Goal: Information Seeking & Learning: Check status

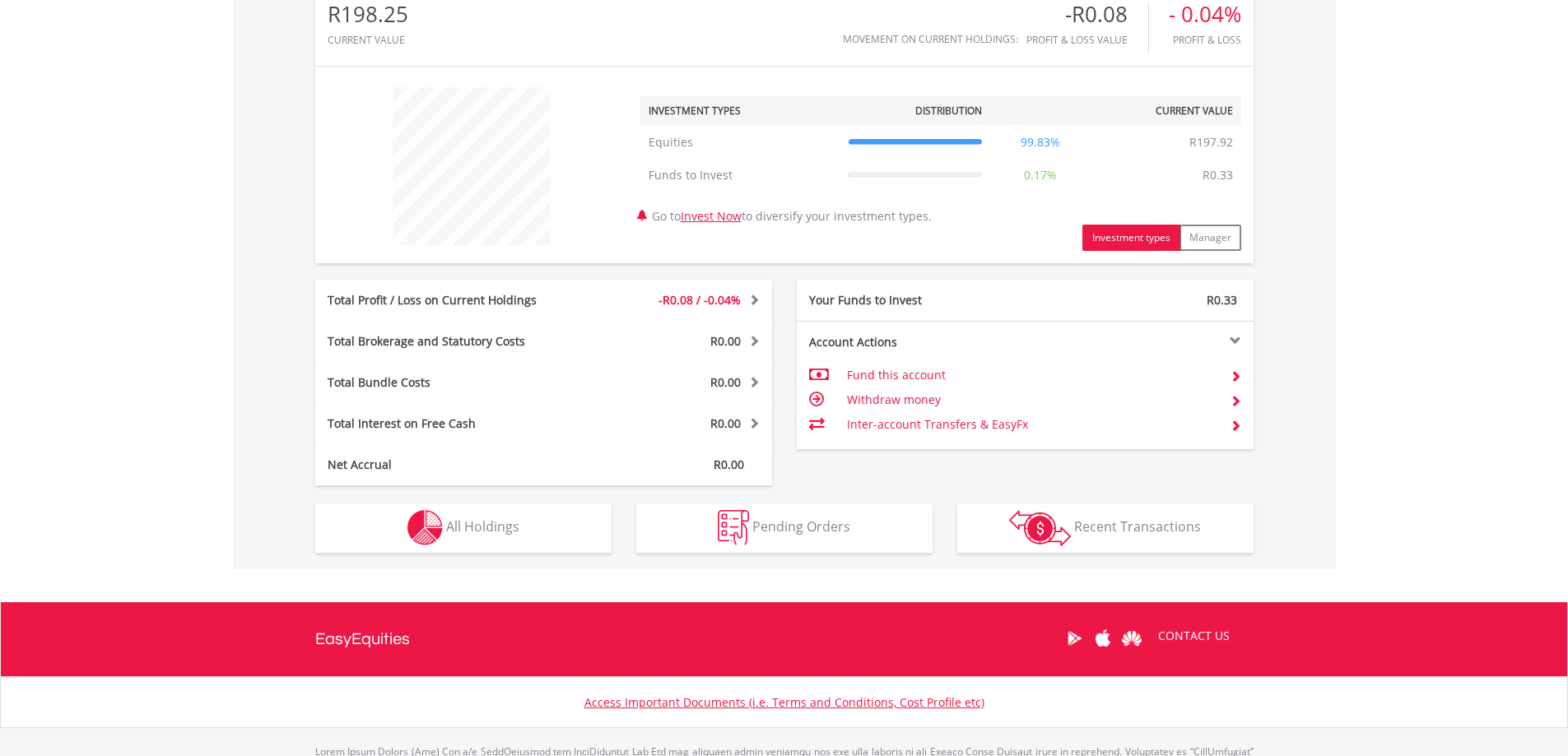
scroll to position [550, 0]
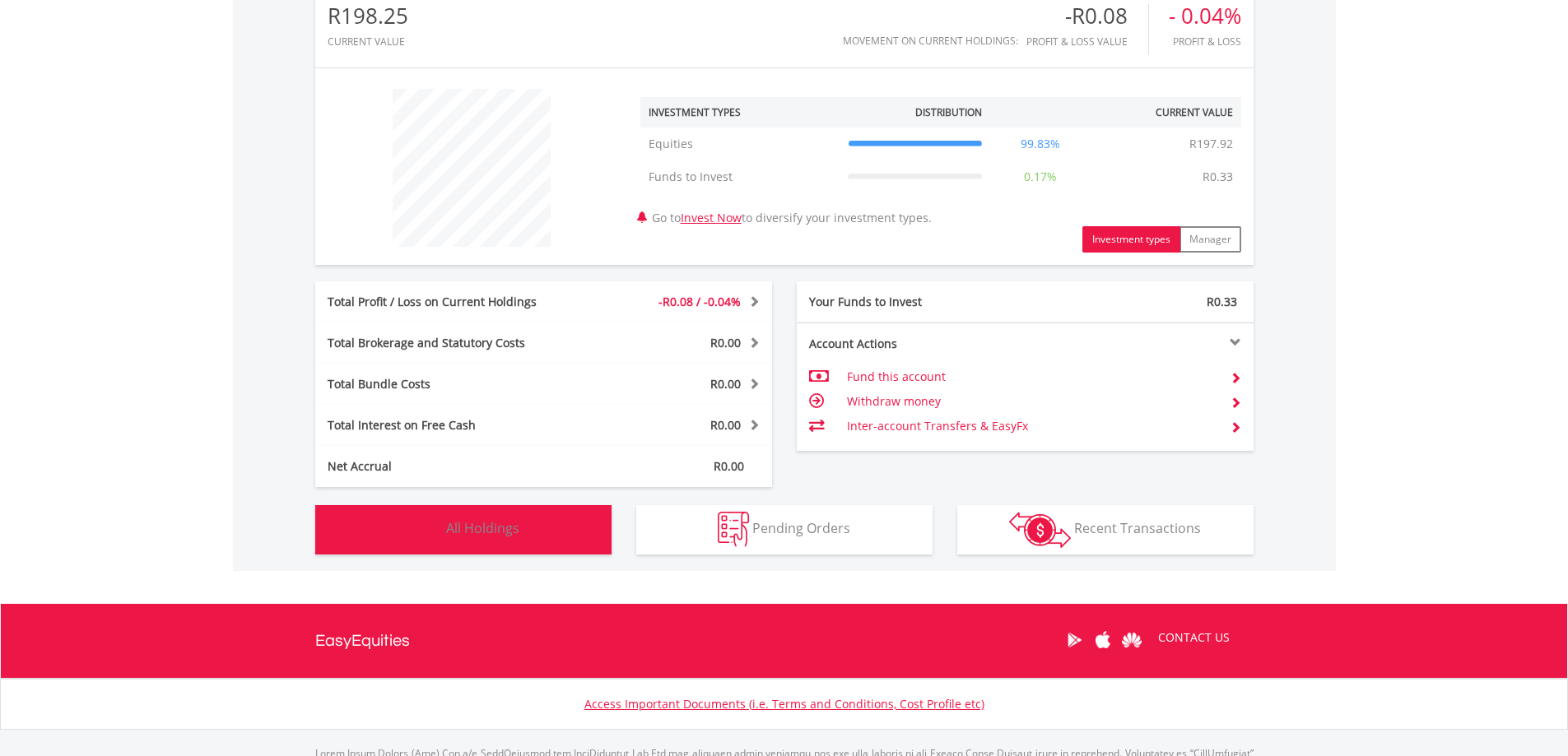
click at [475, 527] on span "All Holdings" at bounding box center [482, 528] width 73 height 18
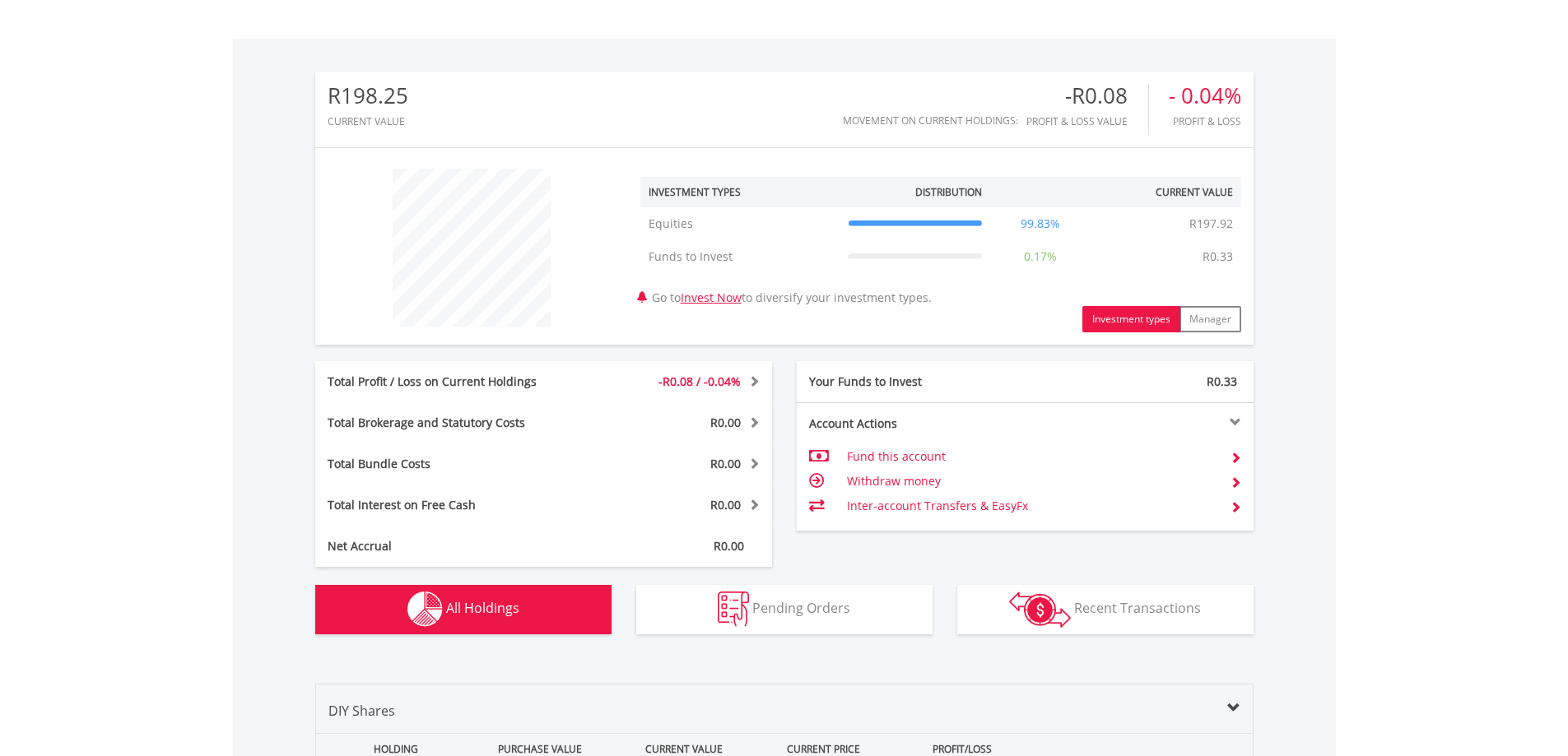
scroll to position [469, 0]
click at [1213, 319] on button "Manager" at bounding box center [1210, 321] width 62 height 26
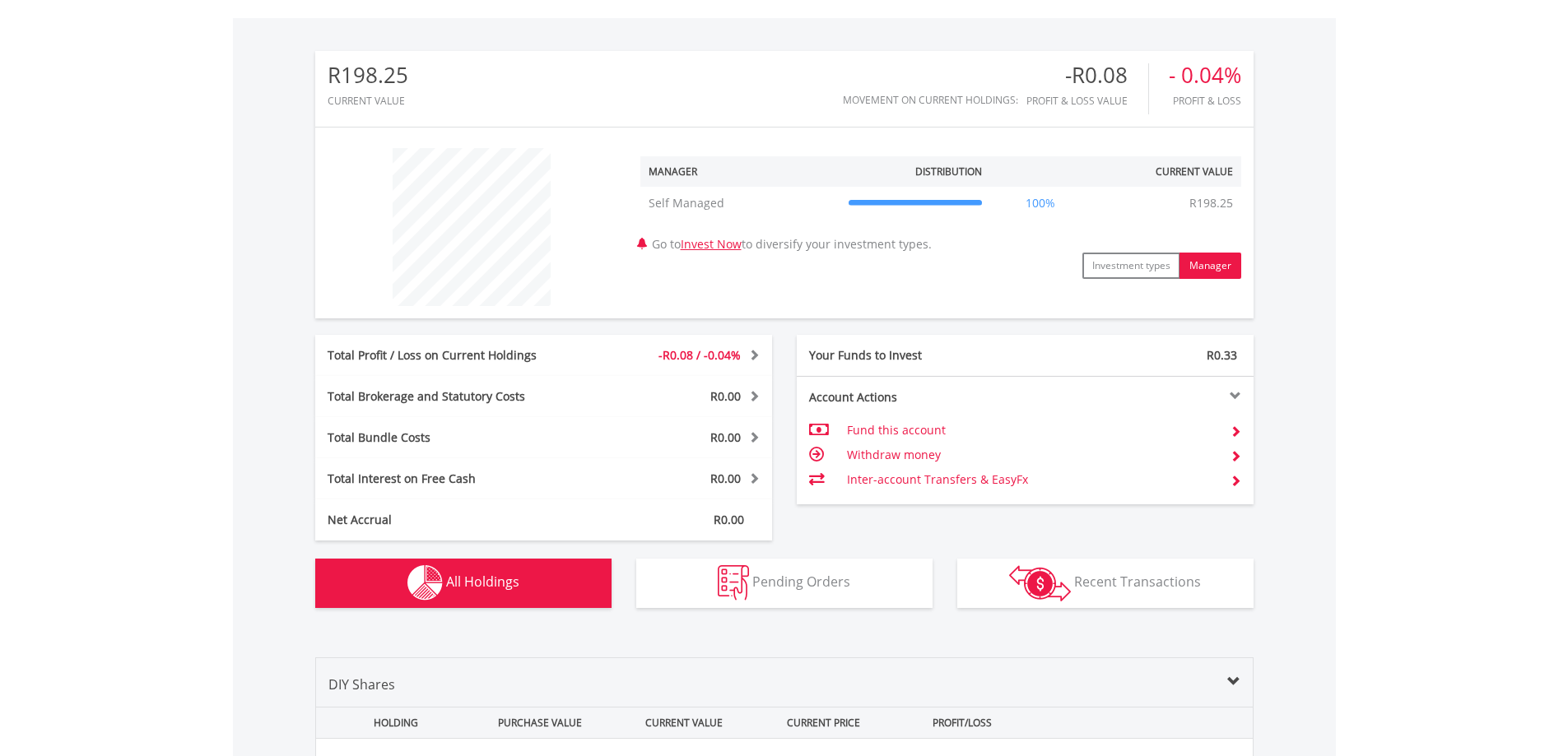
scroll to position [489, 0]
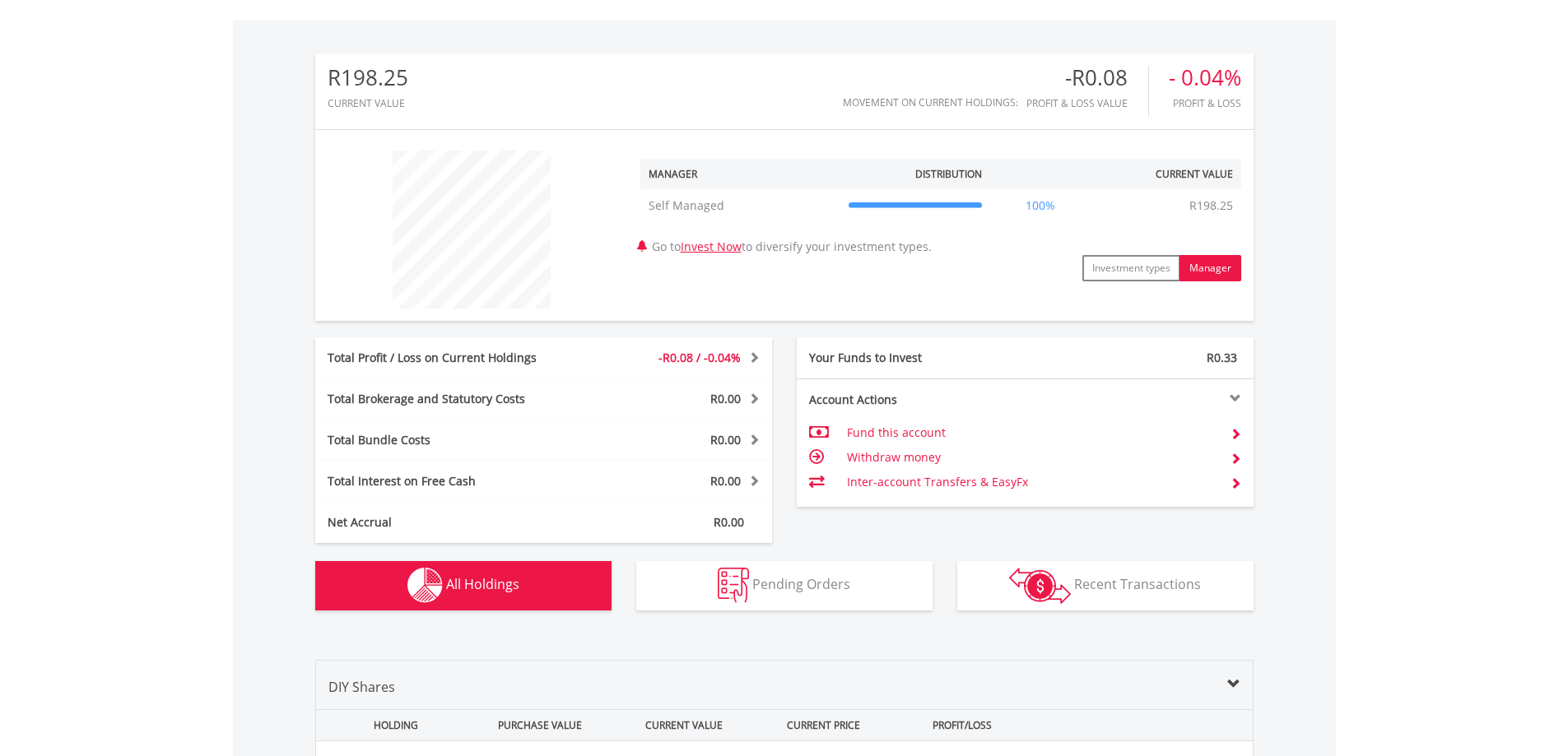
click at [1179, 255] on button "Manager" at bounding box center [1210, 268] width 62 height 26
click at [1432, 456] on body "My Investments Invest Now New Listings Sell My Recurring Investments Pending Or…" at bounding box center [784, 405] width 1568 height 1788
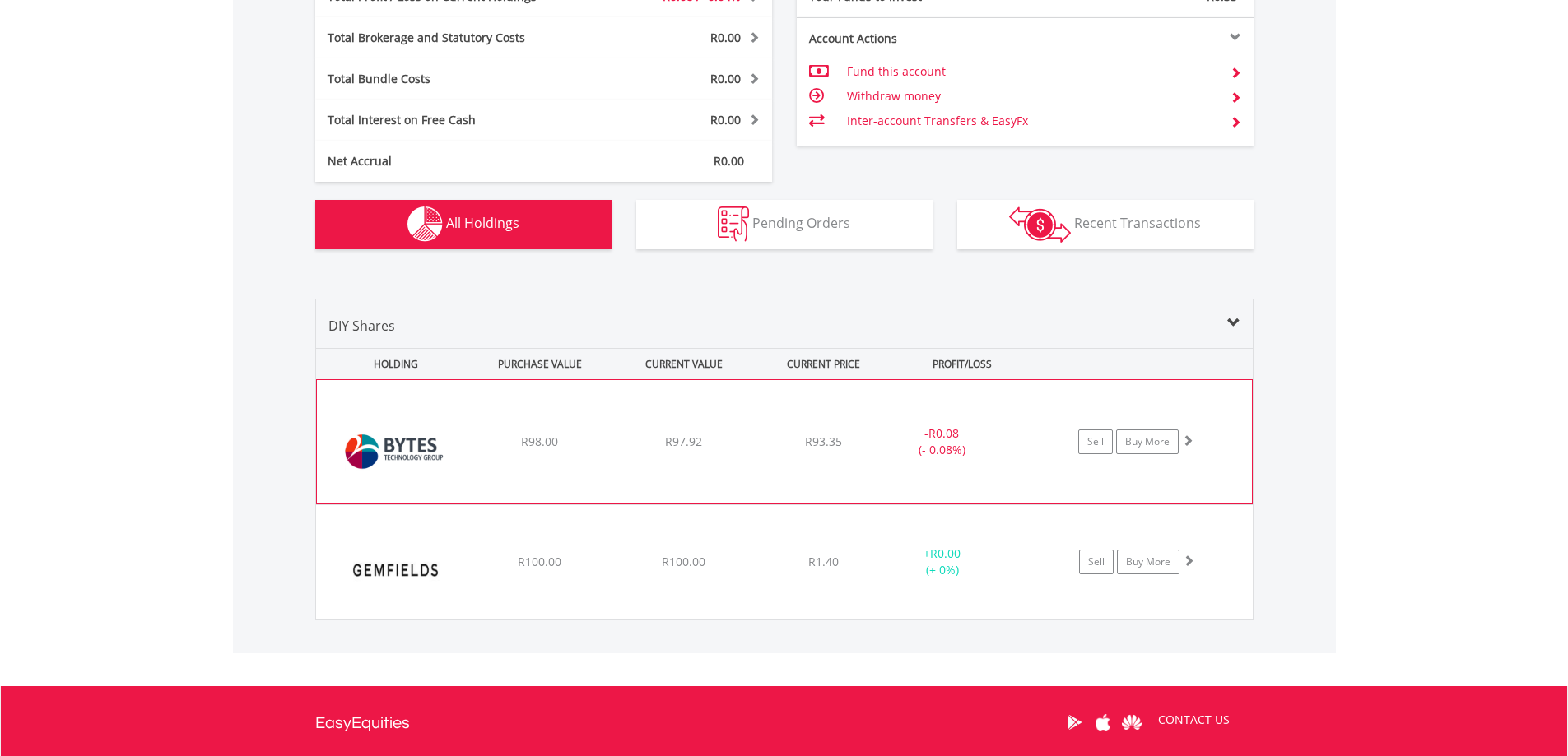
scroll to position [853, 0]
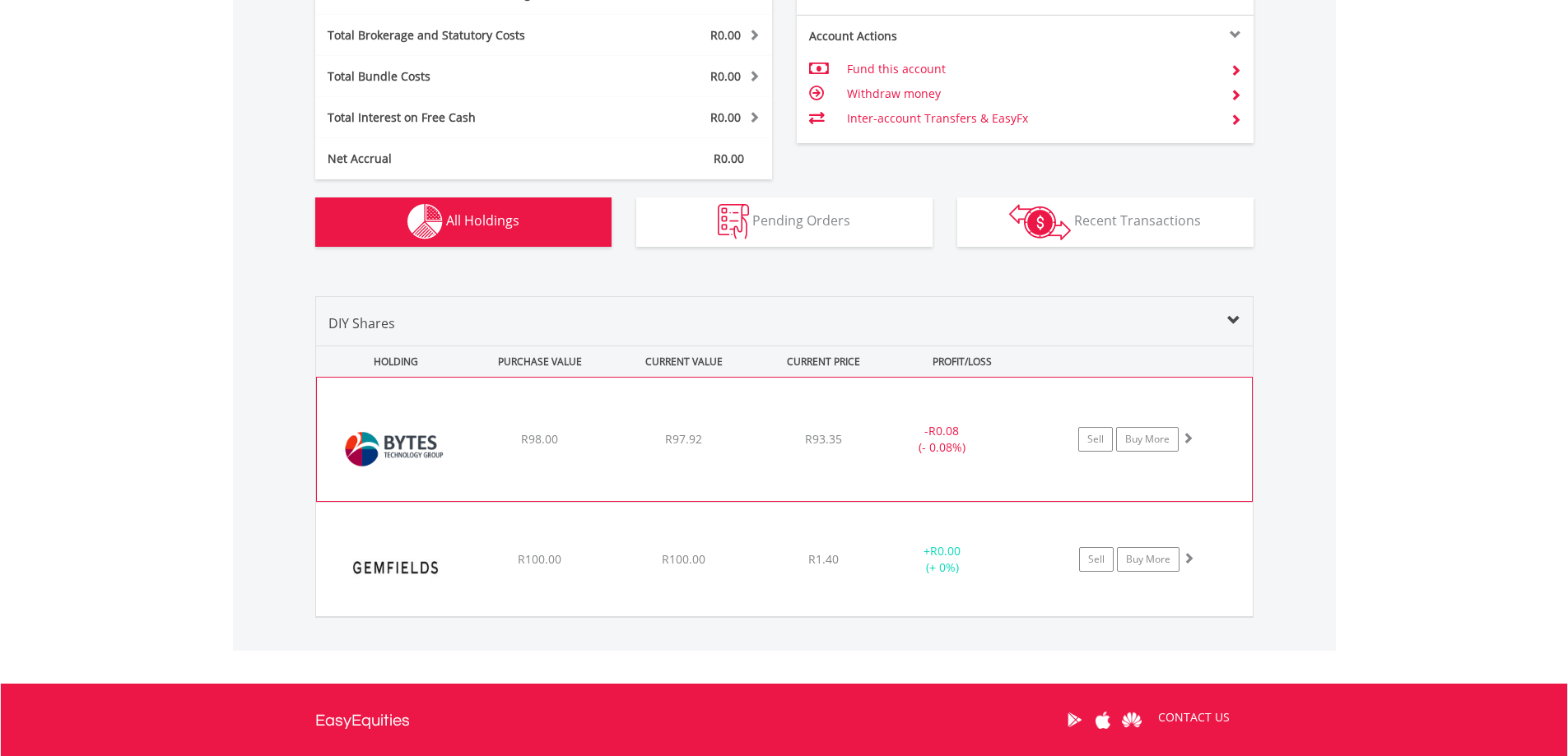
click at [583, 469] on div "﻿ Bytes Technology Group Plc R98.00 R97.92 R93.35 - R0.08 (- 0.08%) Sell Buy Mo…" at bounding box center [784, 440] width 935 height 124
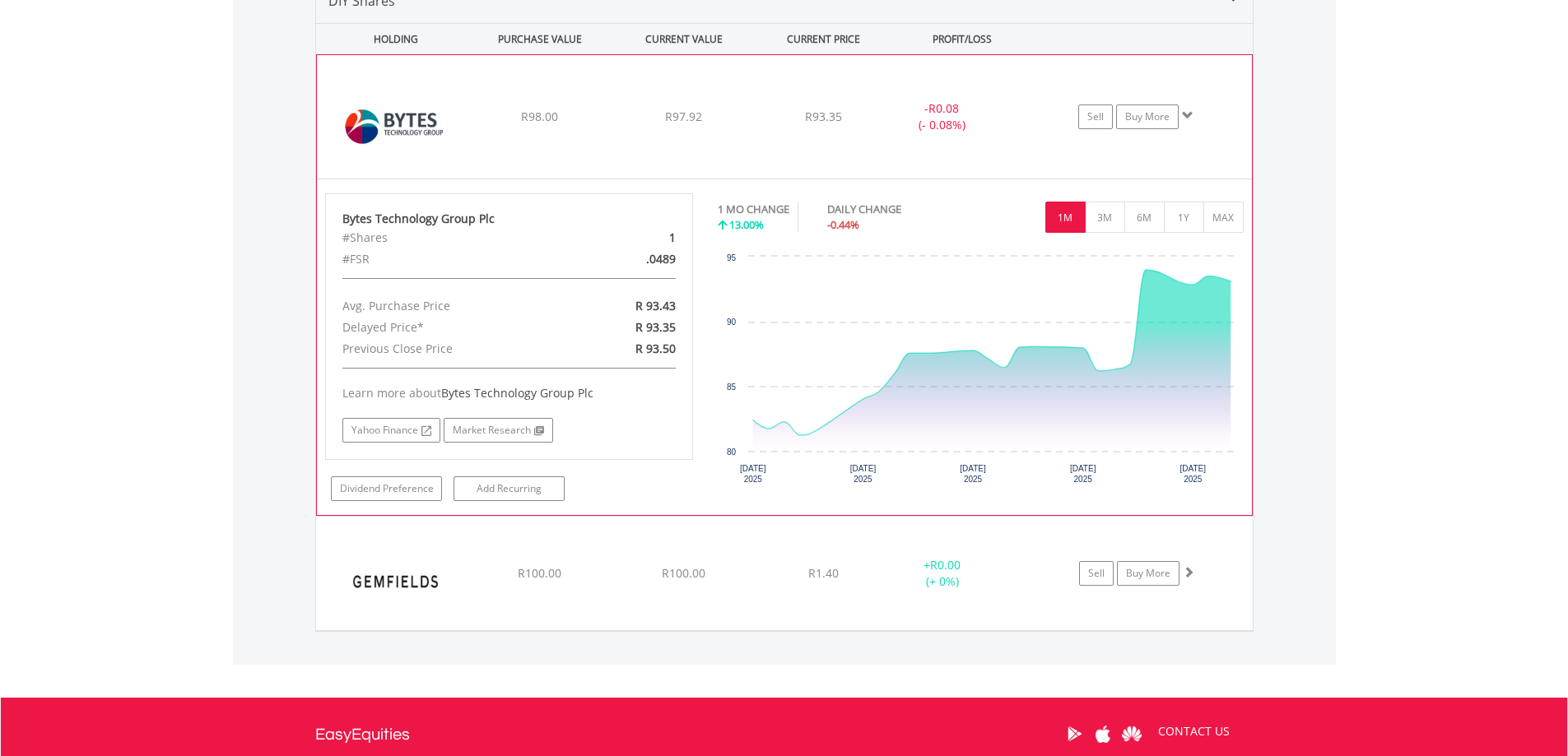
scroll to position [1165, 0]
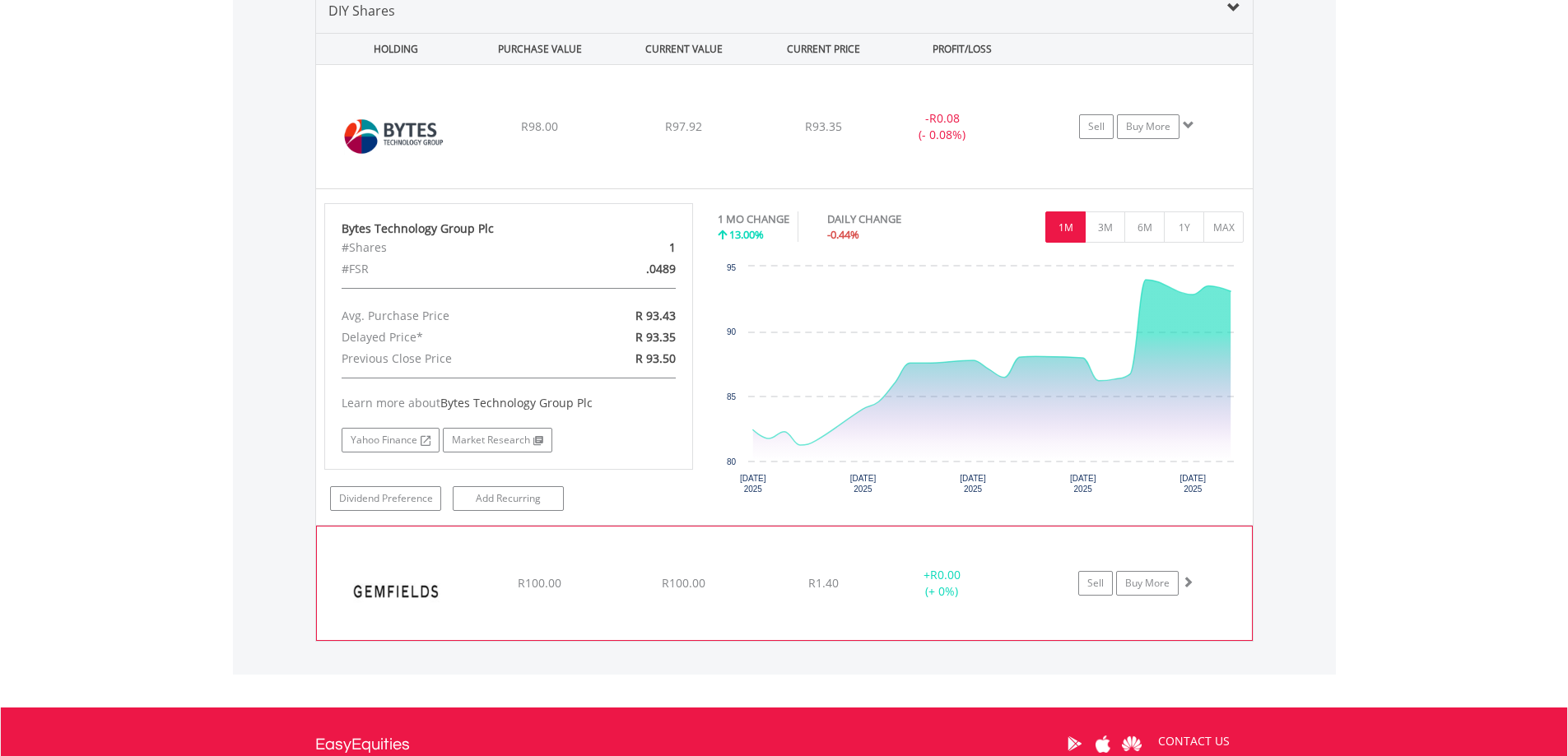
click at [784, 135] on div "R1.40" at bounding box center [823, 127] width 130 height 17
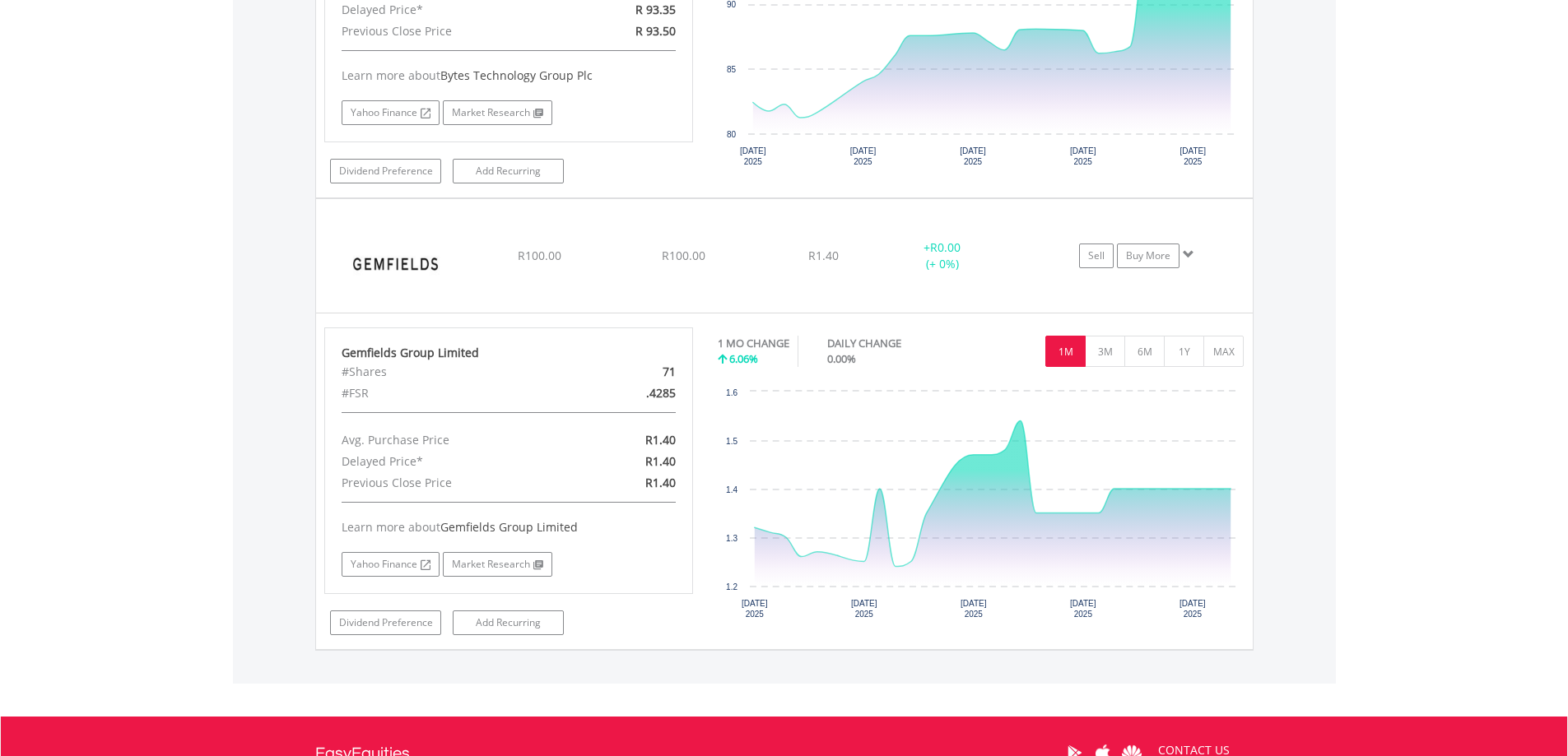
scroll to position [1486, 0]
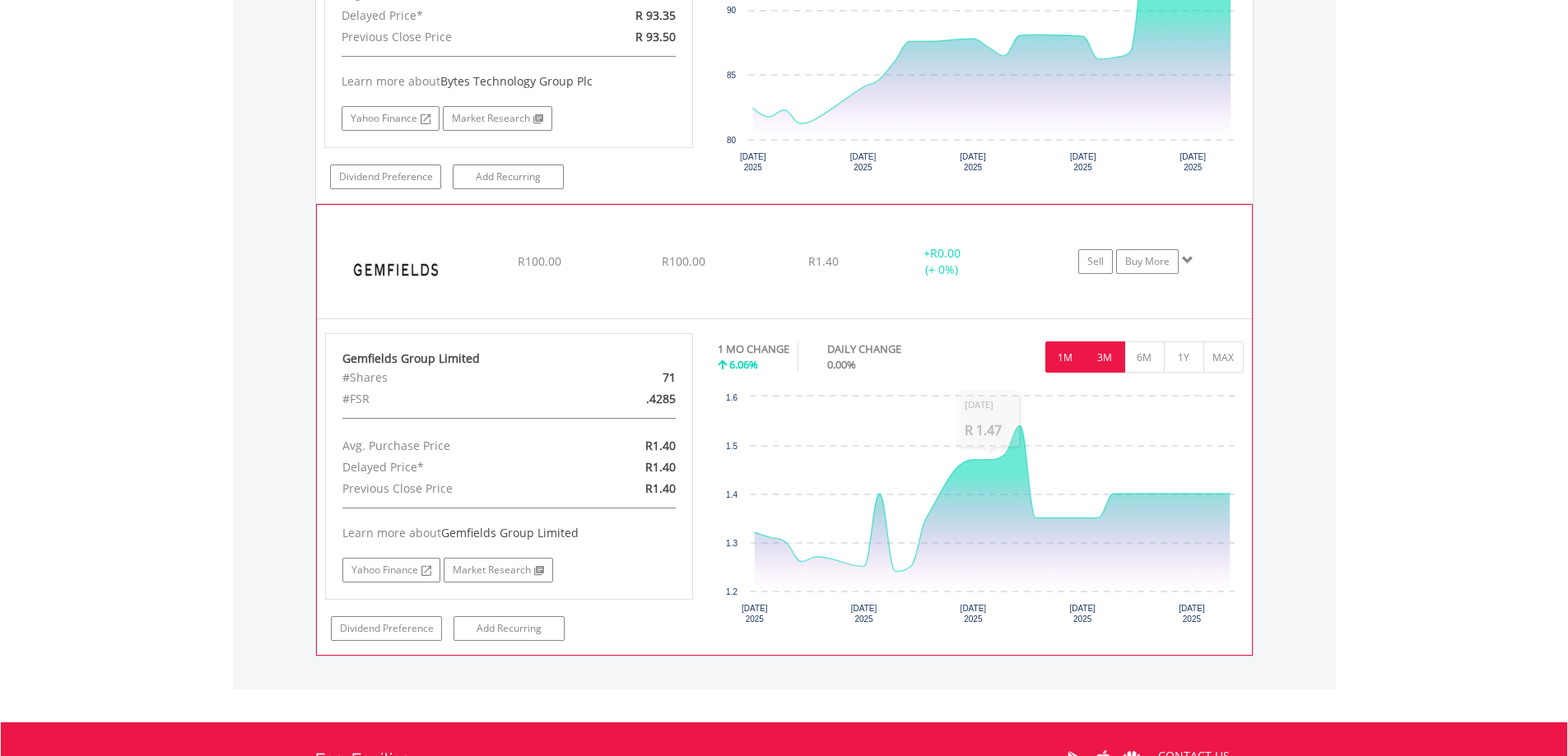
click at [1100, 358] on button "3M" at bounding box center [1105, 357] width 40 height 31
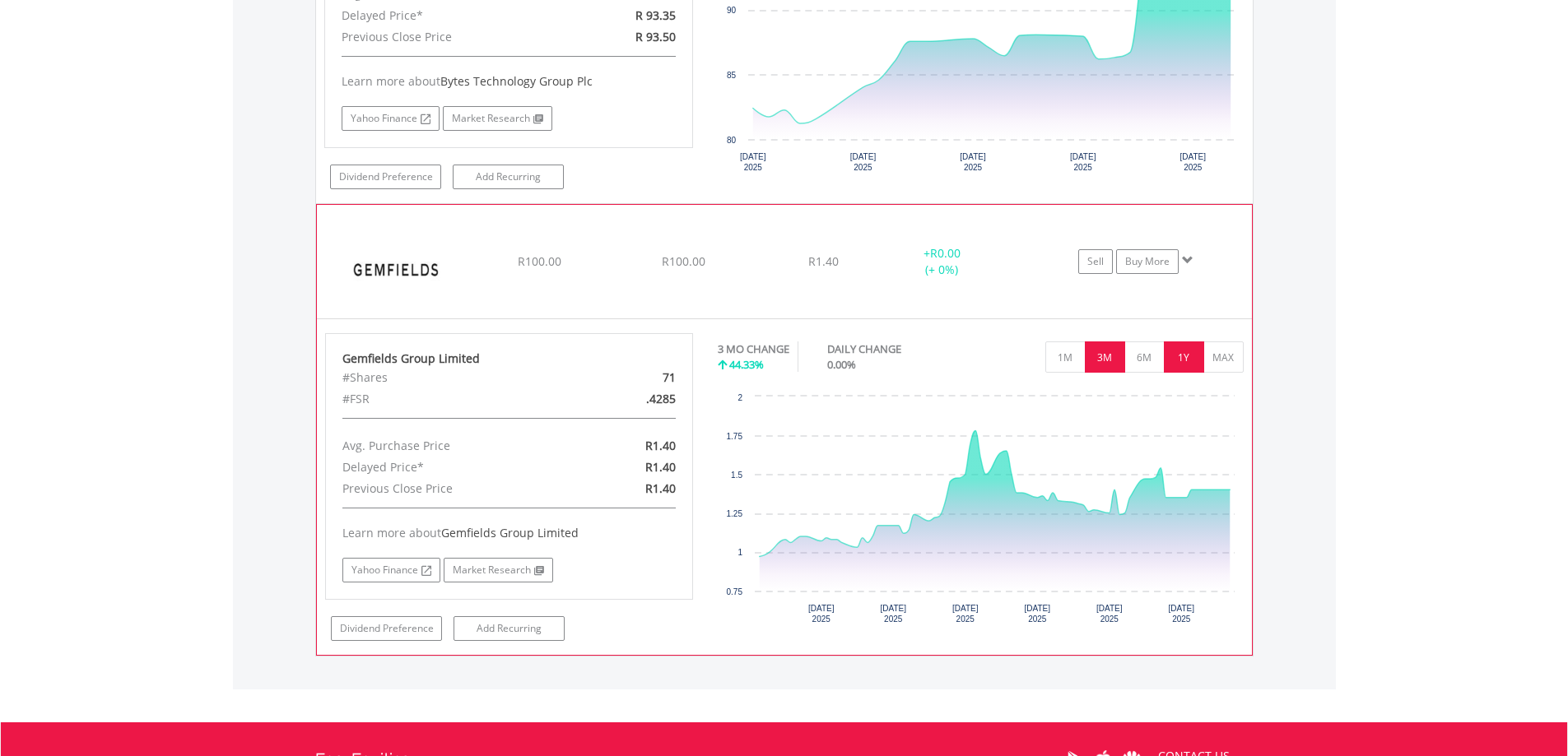
click at [1176, 361] on button "1Y" at bounding box center [1183, 357] width 40 height 31
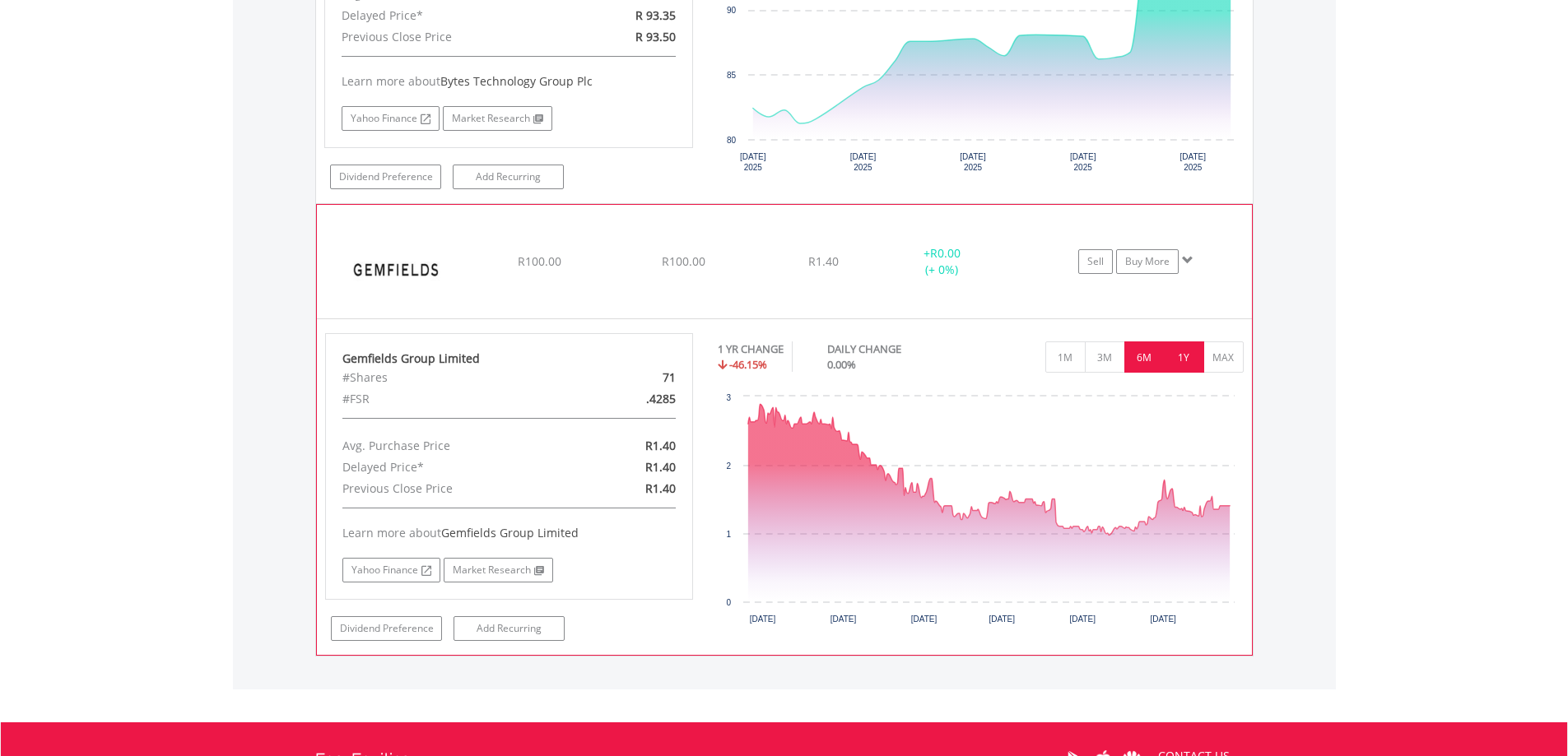
click at [1147, 361] on button "6M" at bounding box center [1144, 357] width 40 height 31
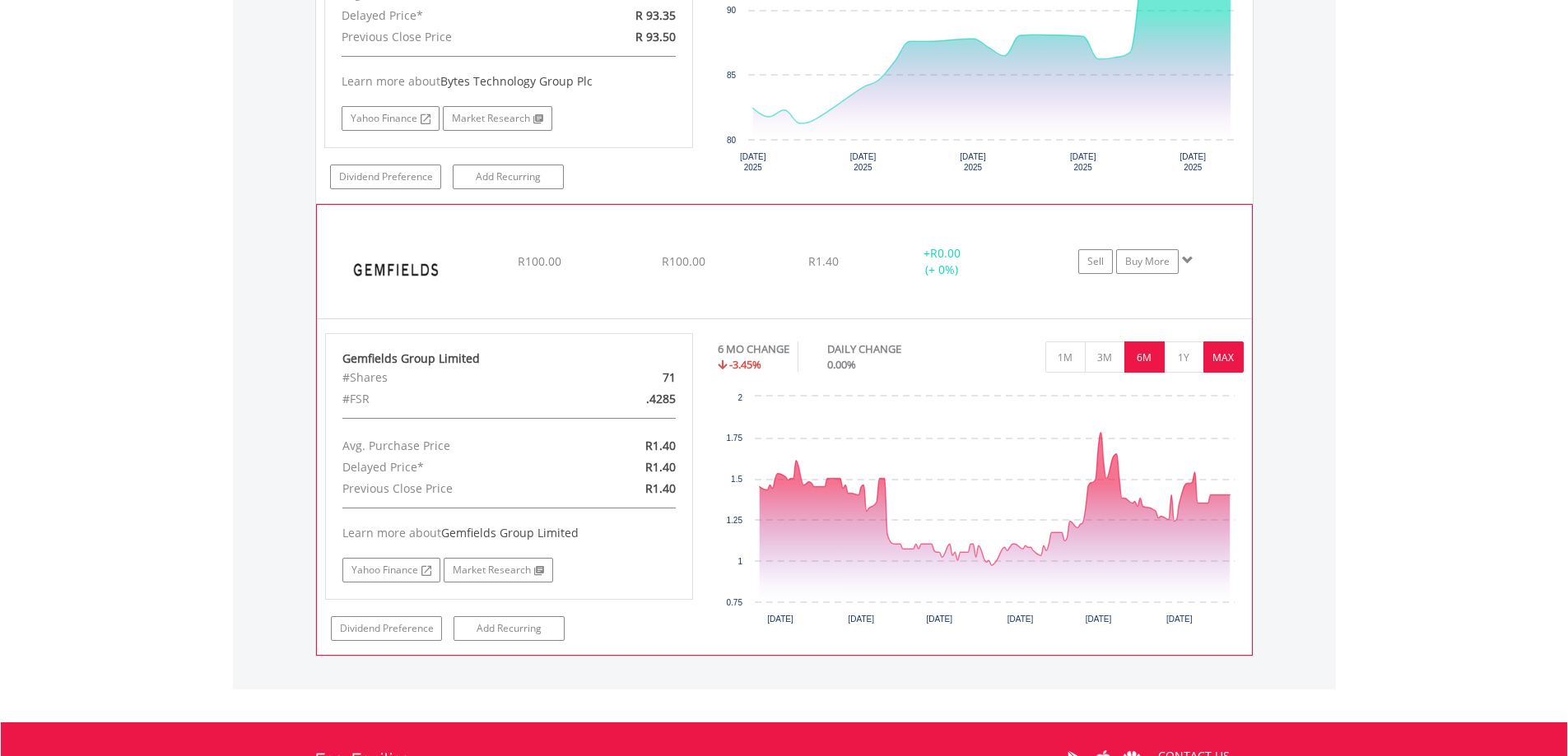
click at [1210, 362] on button "MAX" at bounding box center [1223, 357] width 40 height 31
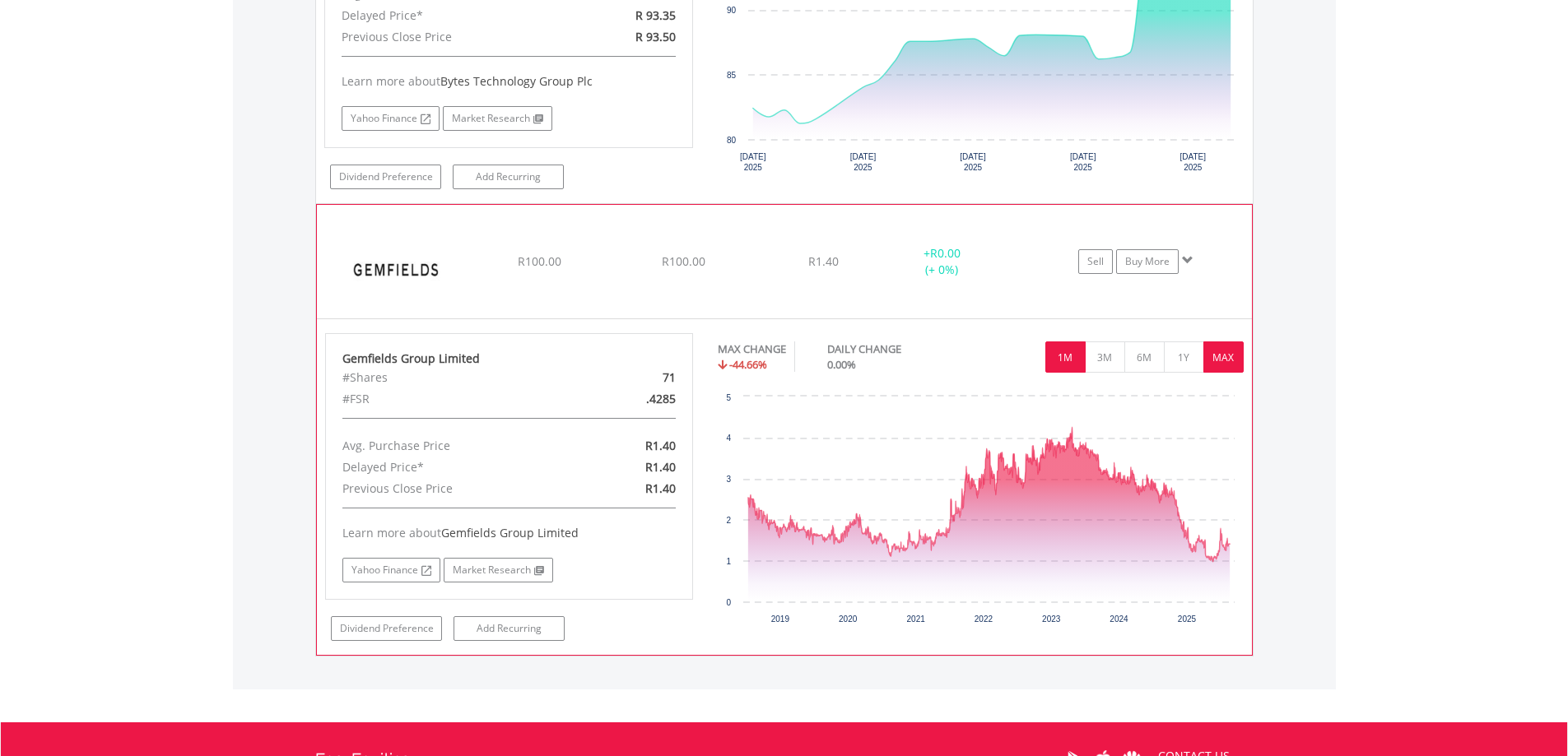
click at [1059, 361] on button "1M" at bounding box center [1065, 357] width 40 height 31
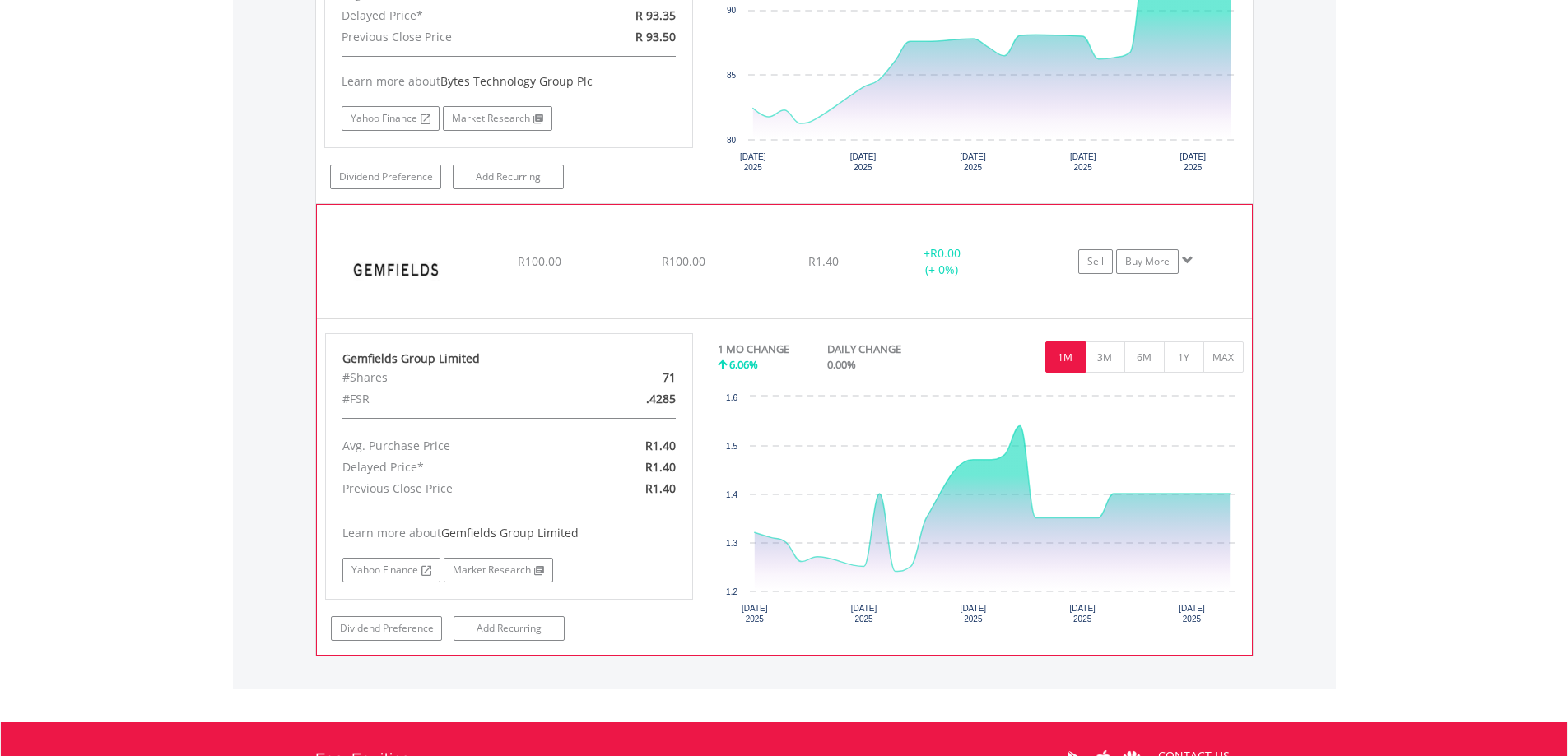
click at [1186, 258] on span at bounding box center [1187, 260] width 12 height 12
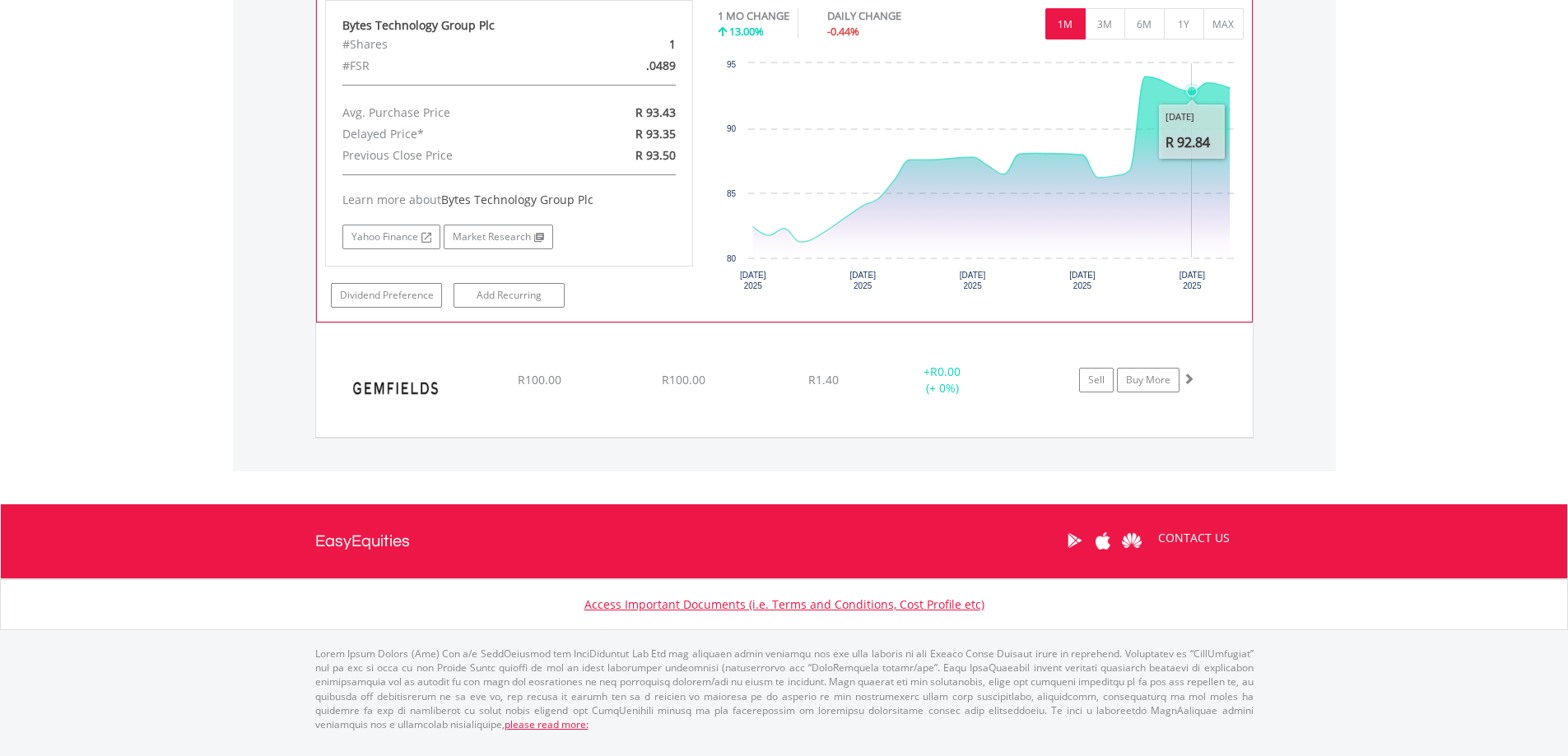
scroll to position [1354, 0]
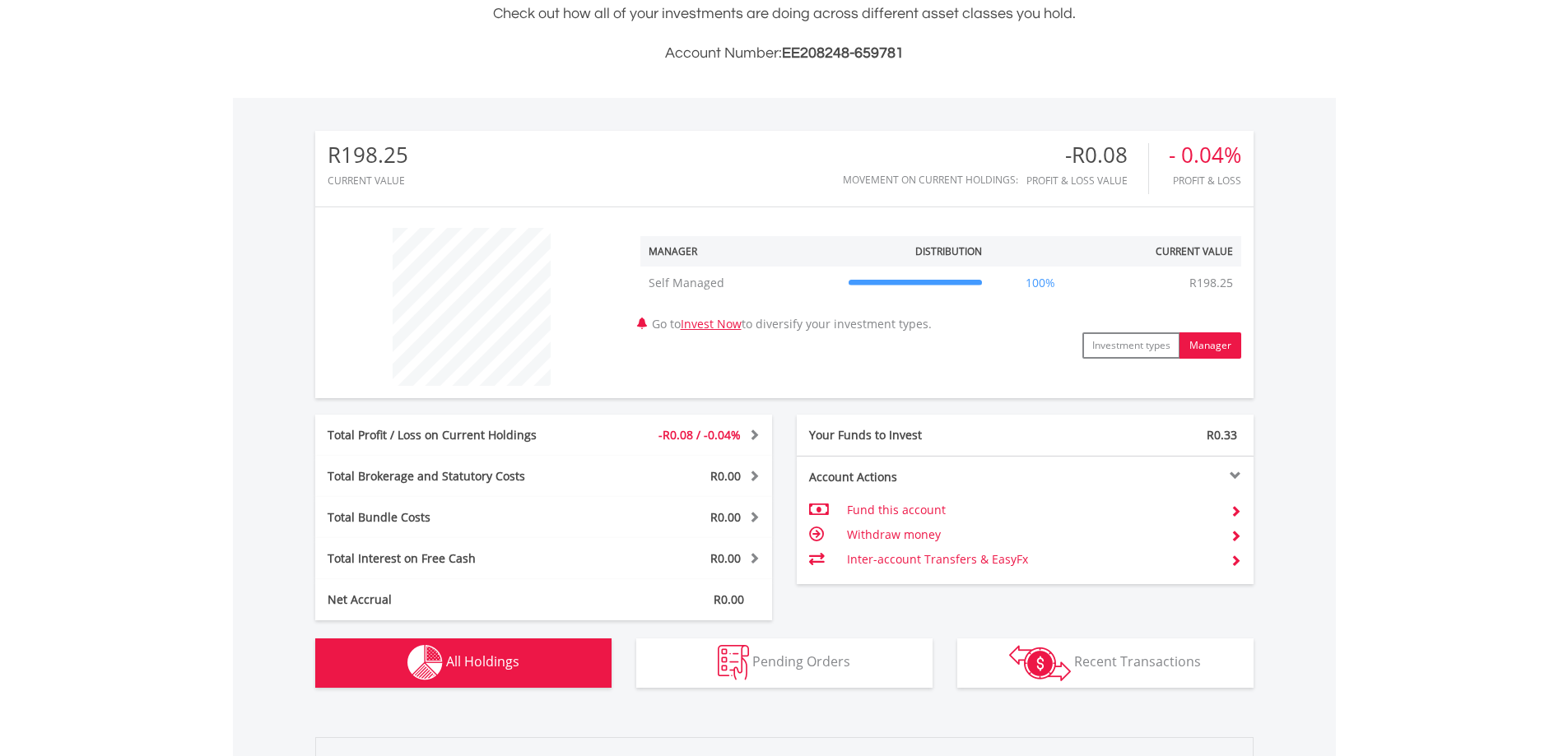
scroll to position [408, 0]
